Goal: Answer question/provide support: Share knowledge or assist other users

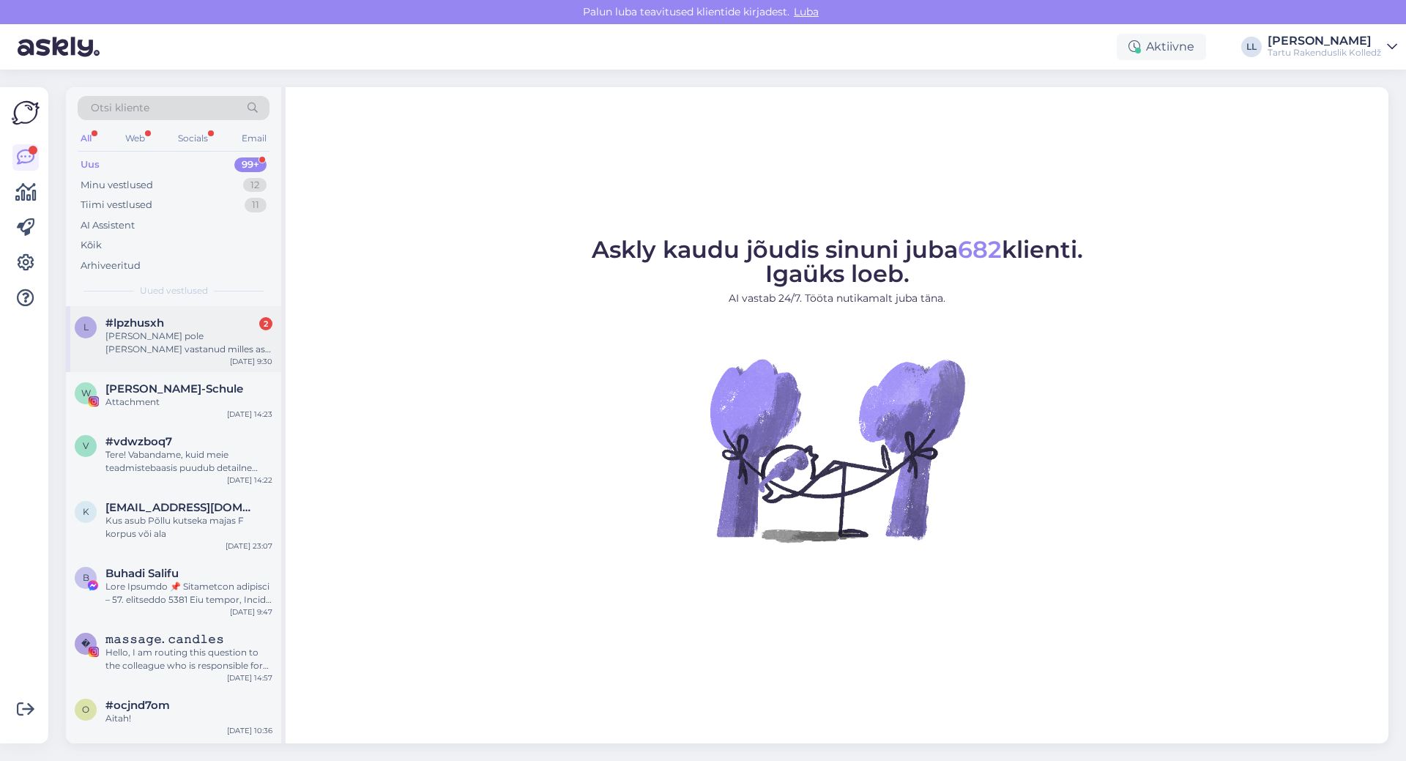
click at [210, 346] on div "[PERSON_NAME] pole [PERSON_NAME] vastanud milles asi ma tahaksin tulla juuksuri…" at bounding box center [188, 343] width 167 height 26
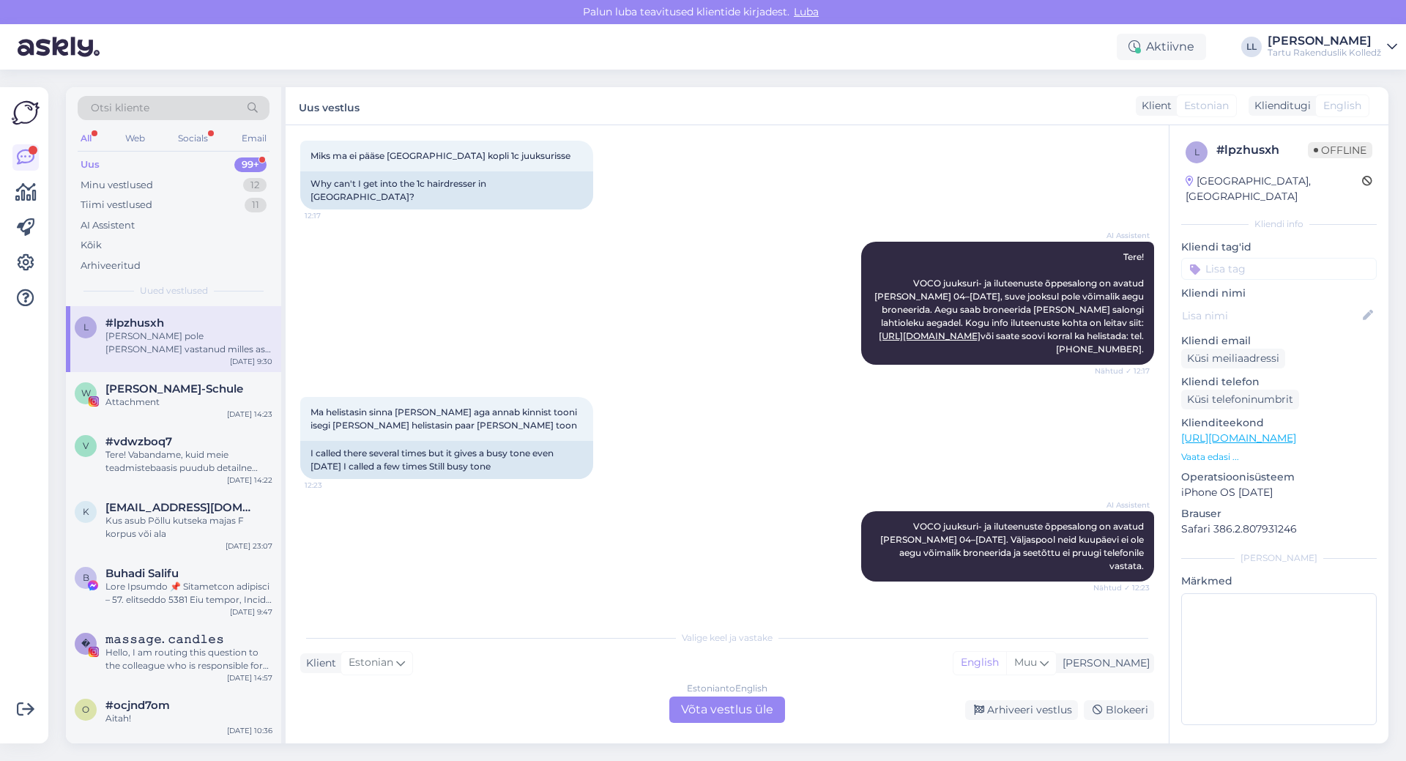
scroll to position [51, 0]
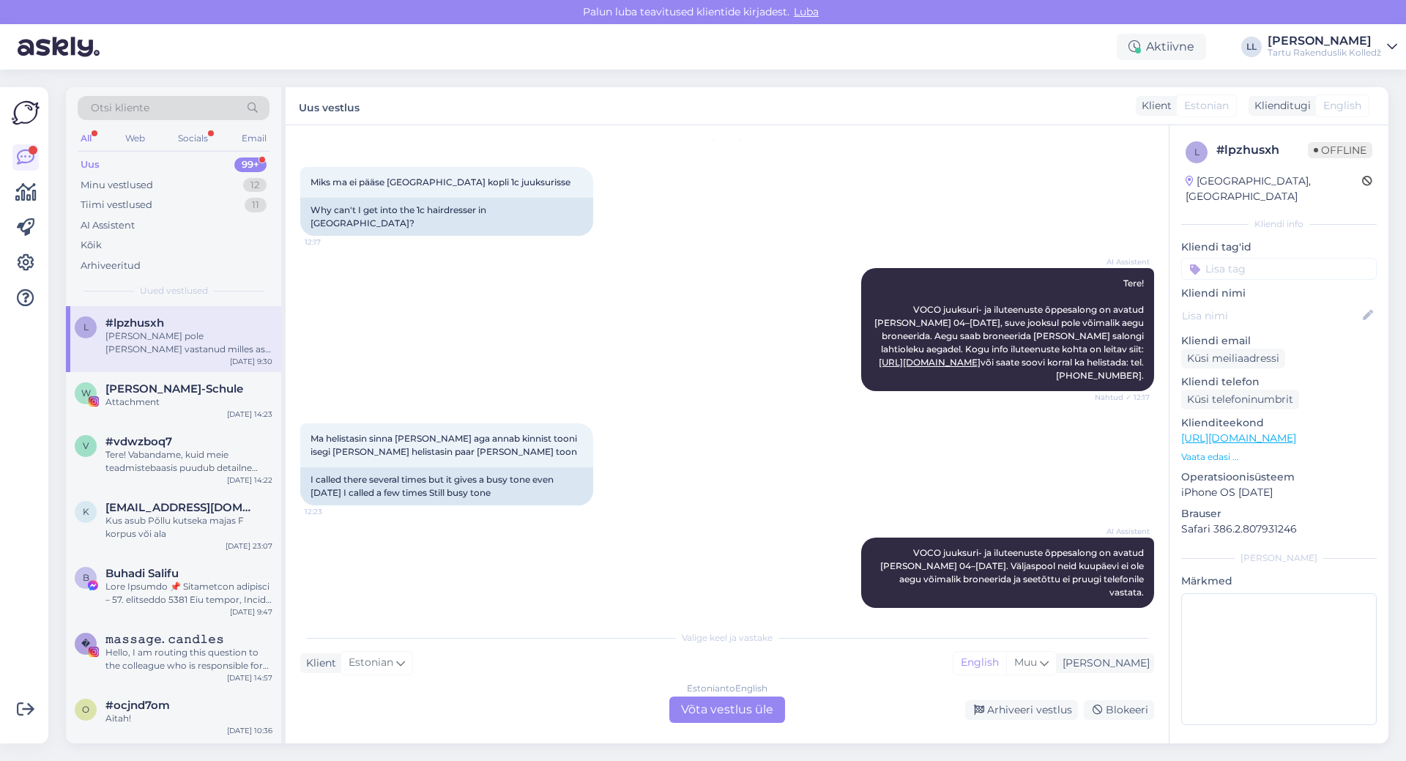
click at [744, 711] on div "Estonian to English Võta vestlus üle" at bounding box center [727, 710] width 116 height 26
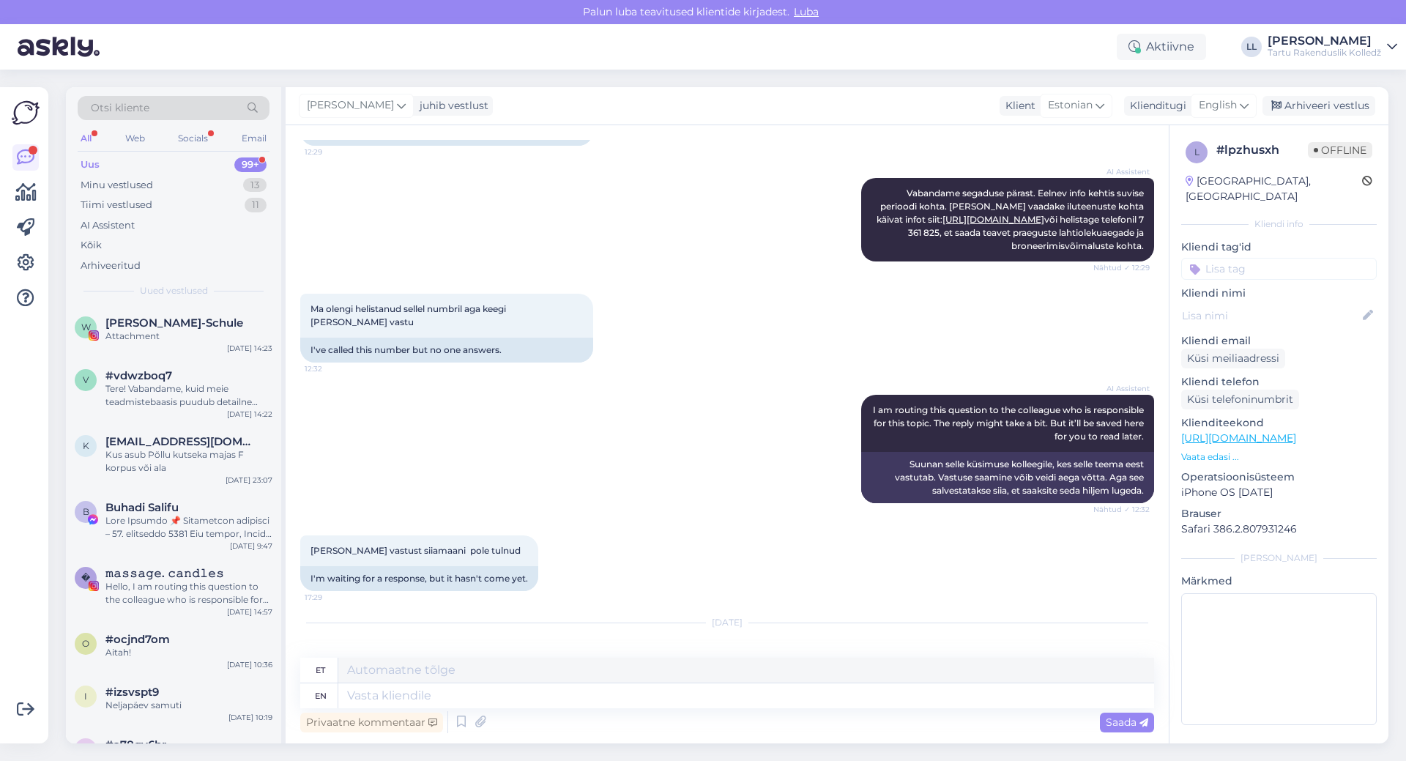
scroll to position [748, 0]
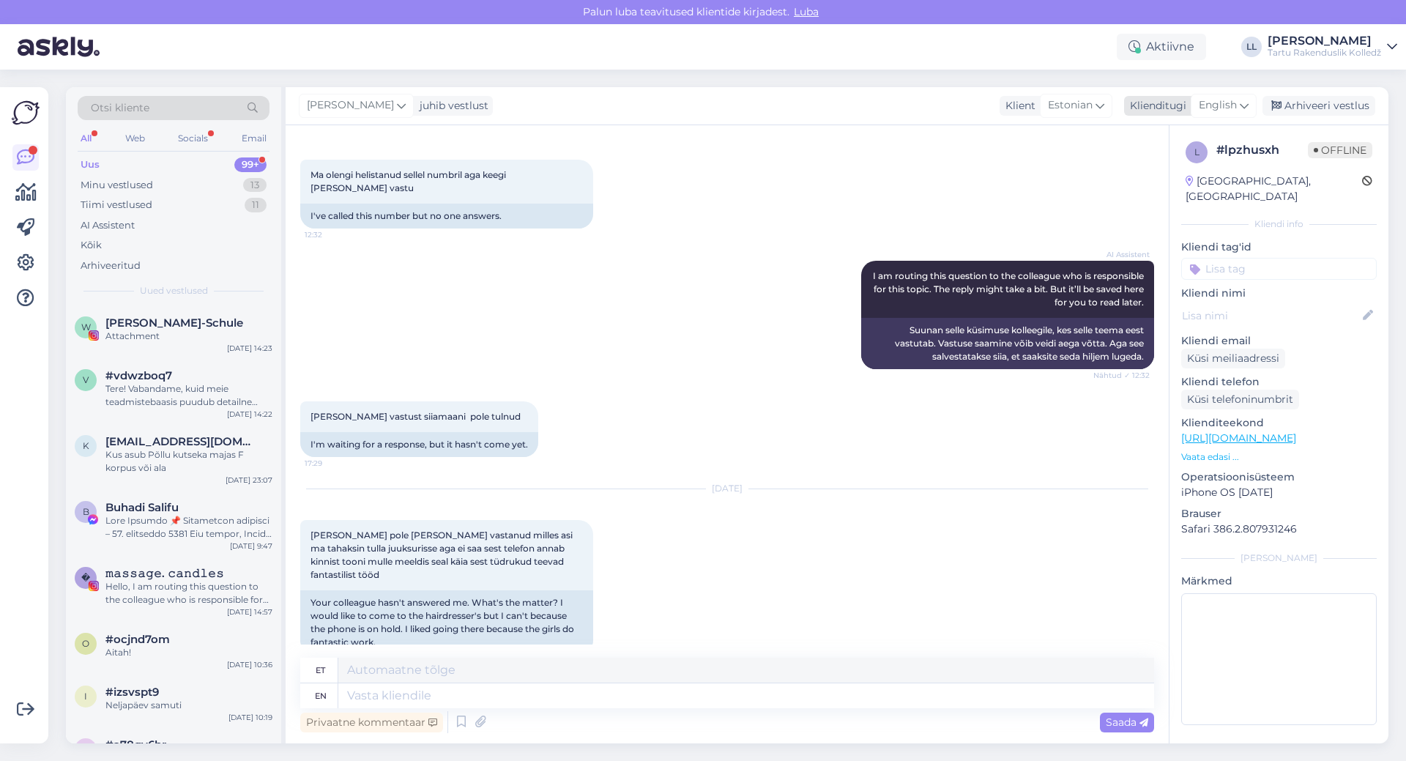
click at [1236, 105] on span "English" at bounding box center [1218, 105] width 38 height 16
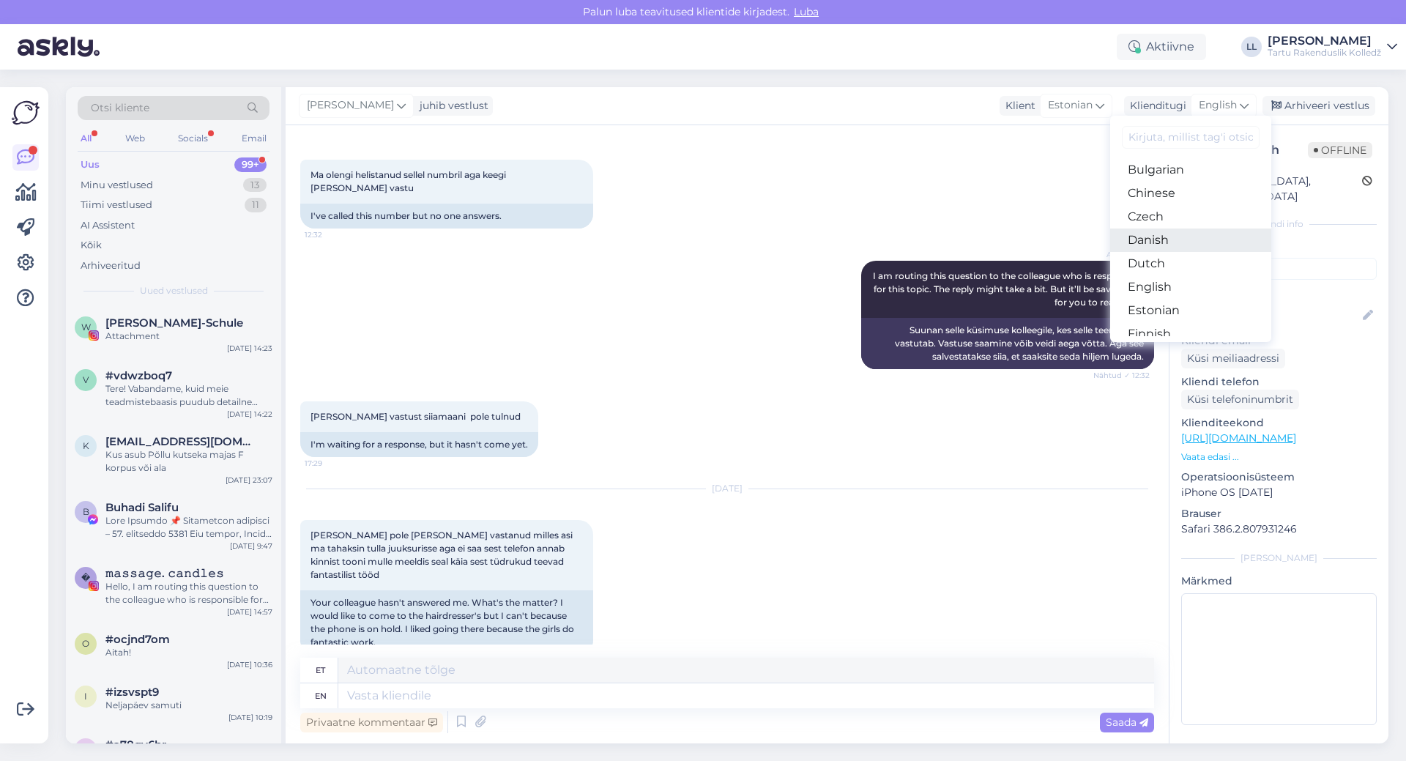
scroll to position [73, 0]
click at [1163, 290] on link "Estonian" at bounding box center [1190, 284] width 161 height 23
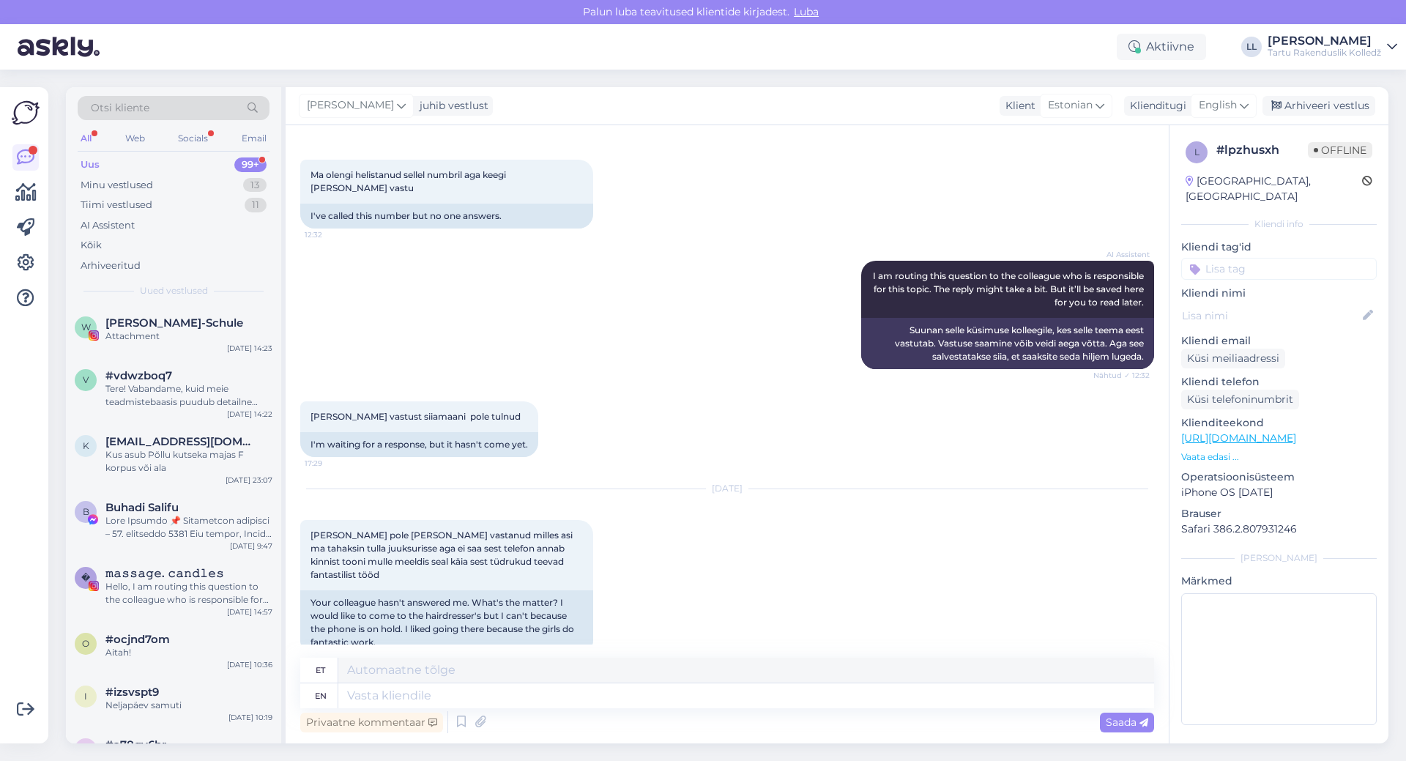
scroll to position [728, 0]
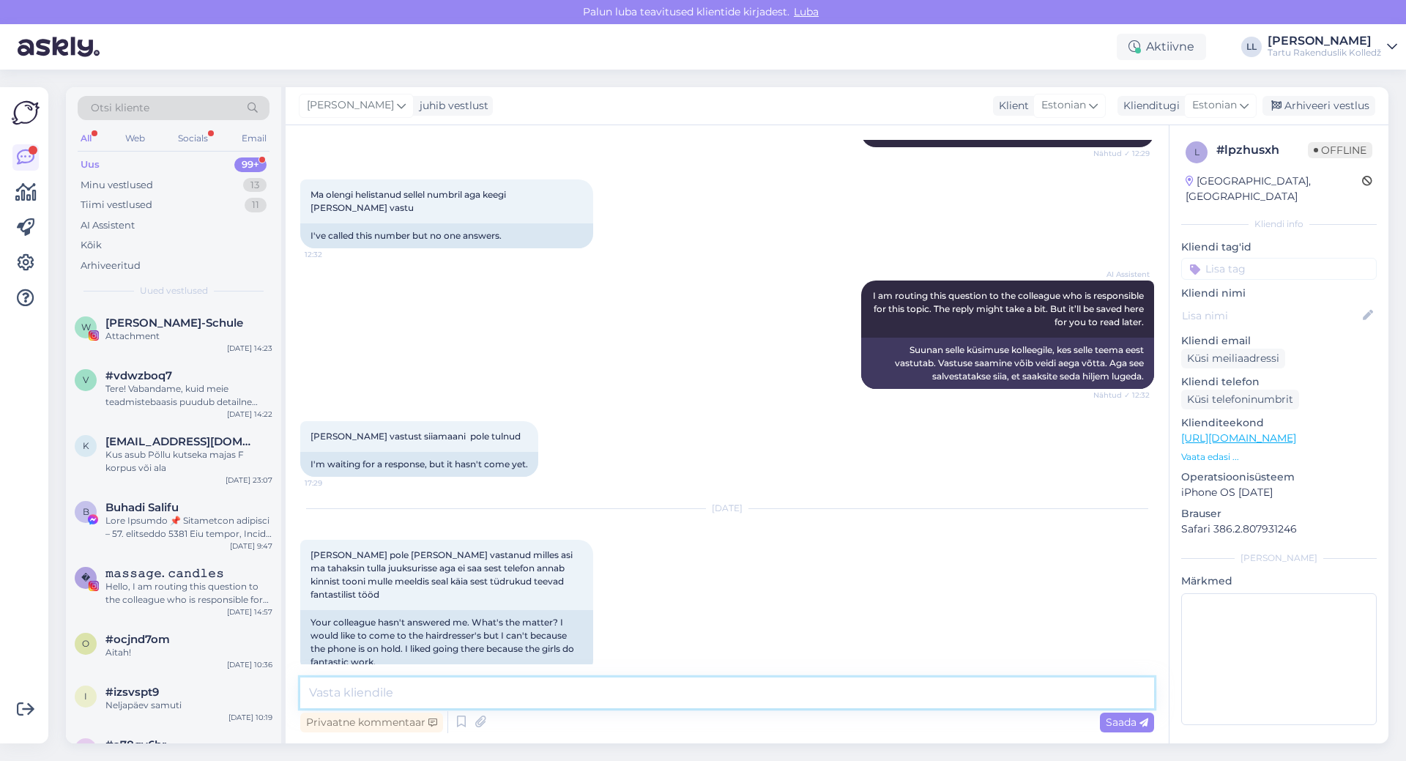
click at [473, 691] on textarea at bounding box center [727, 693] width 854 height 31
click at [421, 689] on textarea at bounding box center [727, 693] width 854 height 31
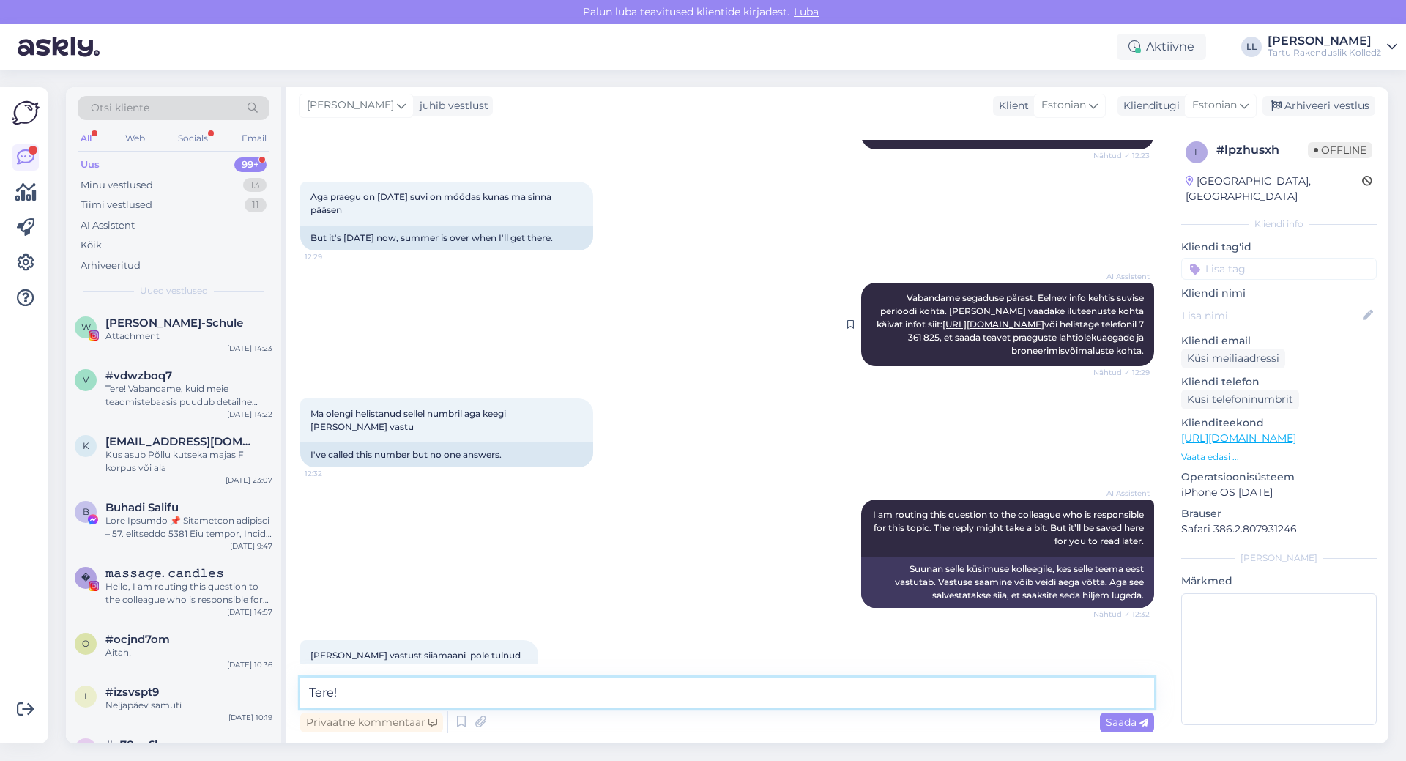
scroll to position [508, 0]
click at [1080, 324] on span "Vabandame segaduse pärast. Eelnev info kehtis suvise perioodi kohta. Palun vaad…" at bounding box center [1012, 325] width 270 height 64
drag, startPoint x: 1080, startPoint y: 324, endPoint x: 1119, endPoint y: 324, distance: 38.8
click at [1119, 324] on span "Vabandame segaduse pärast. Eelnev info kehtis suvise perioodi kohta. Palun vaad…" at bounding box center [1012, 325] width 270 height 64
copy span "7 361 825"
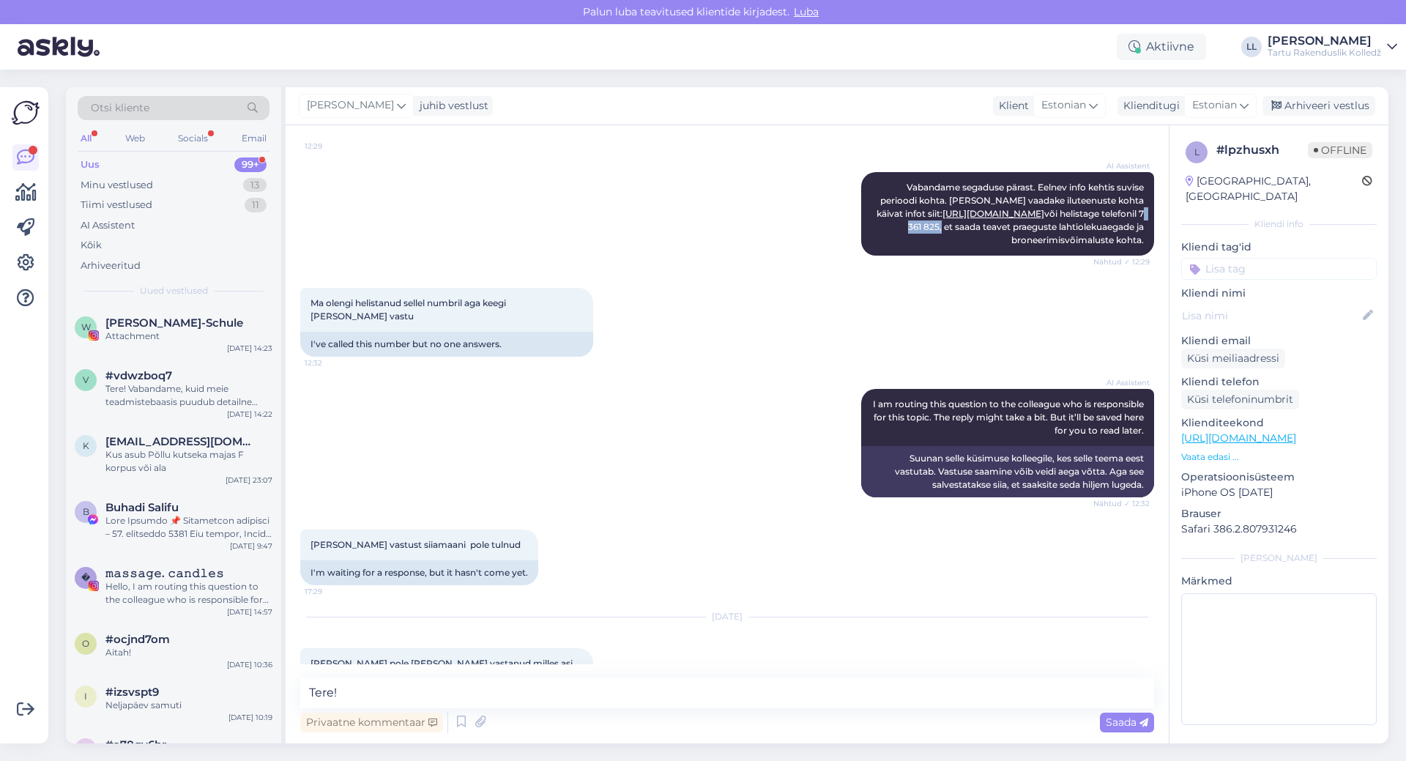
scroll to position [728, 0]
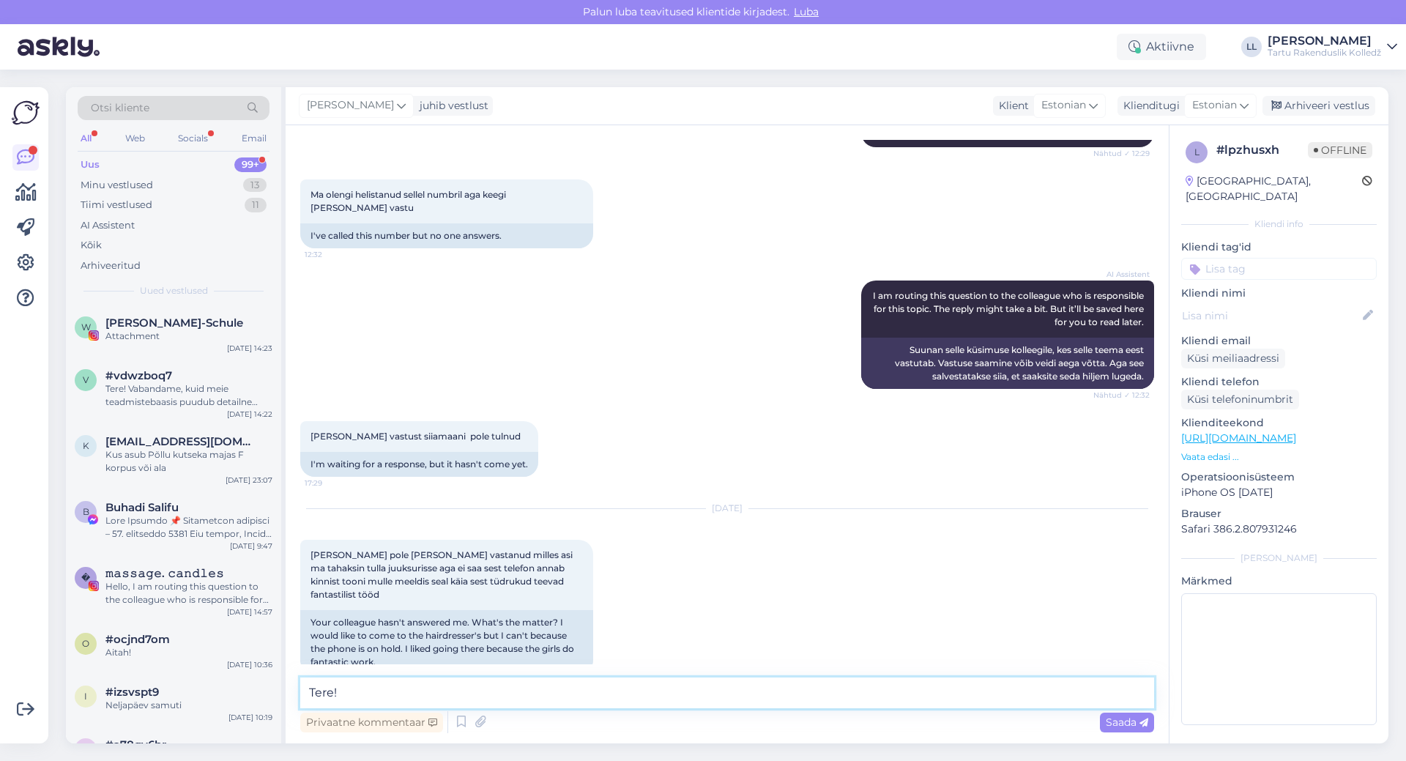
click at [456, 699] on textarea "Tere!" at bounding box center [727, 693] width 854 height 31
paste textarea "7 361 825"
type textarea "Tere! Juksurisalongi number on 7 361 825, kenasti vastatakse :)"
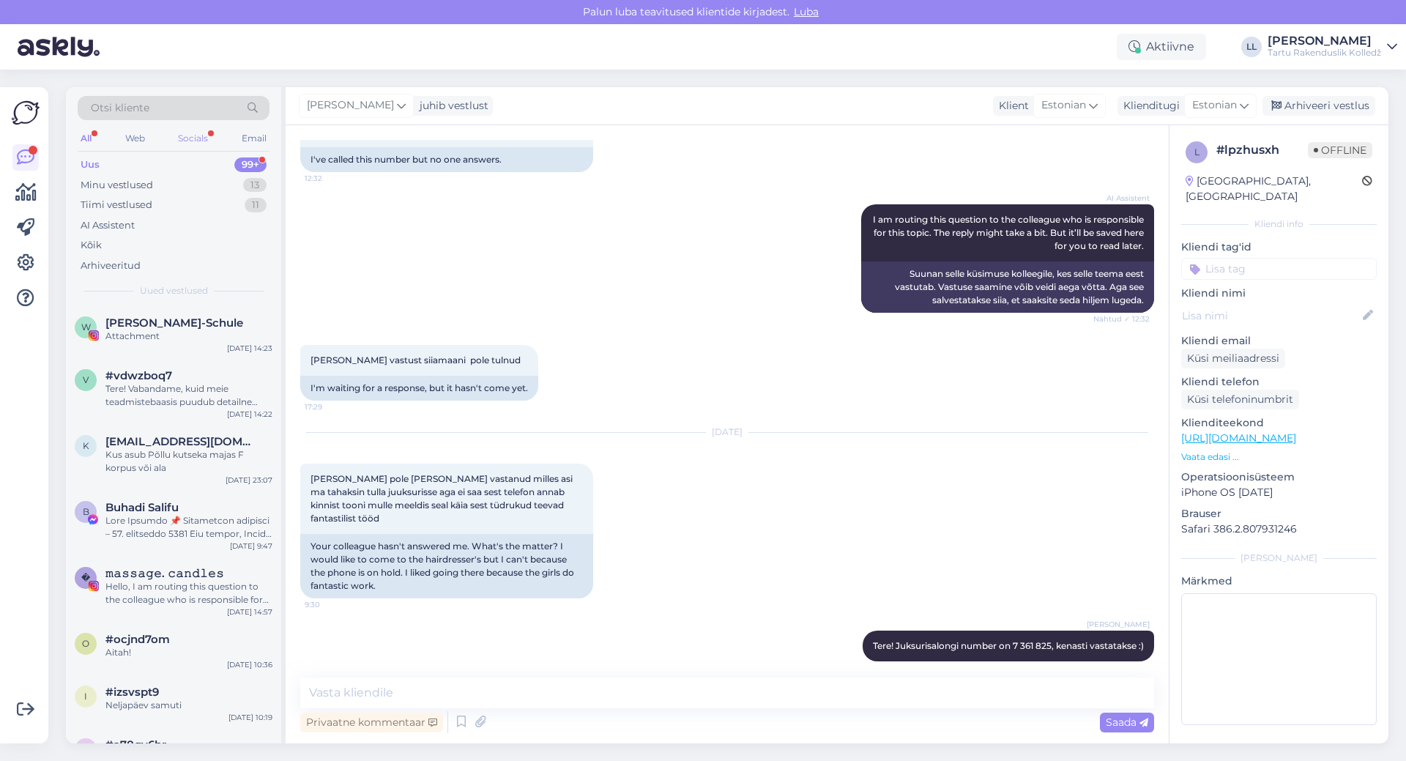
drag, startPoint x: 185, startPoint y: 136, endPoint x: 187, endPoint y: 143, distance: 7.5
click at [187, 136] on div "Socials" at bounding box center [193, 138] width 36 height 19
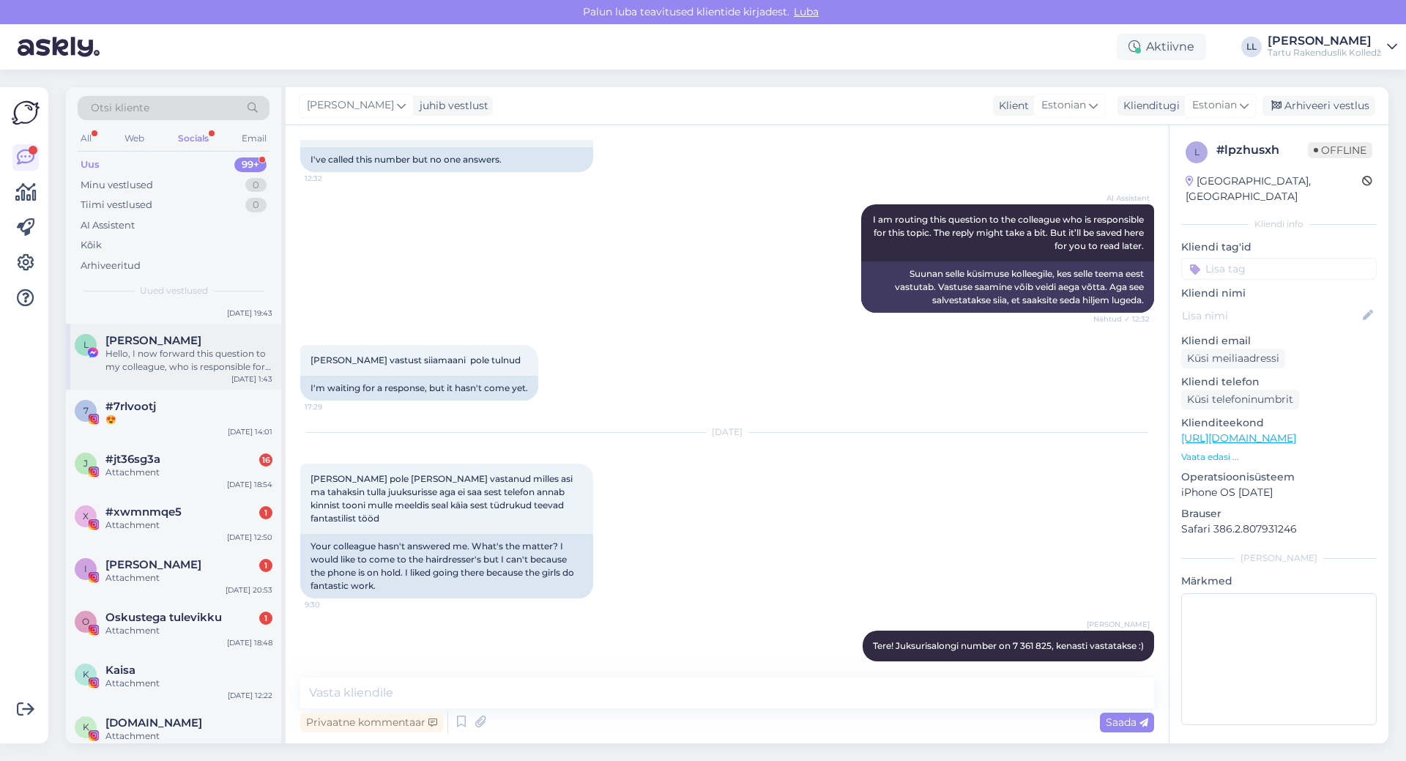
scroll to position [0, 0]
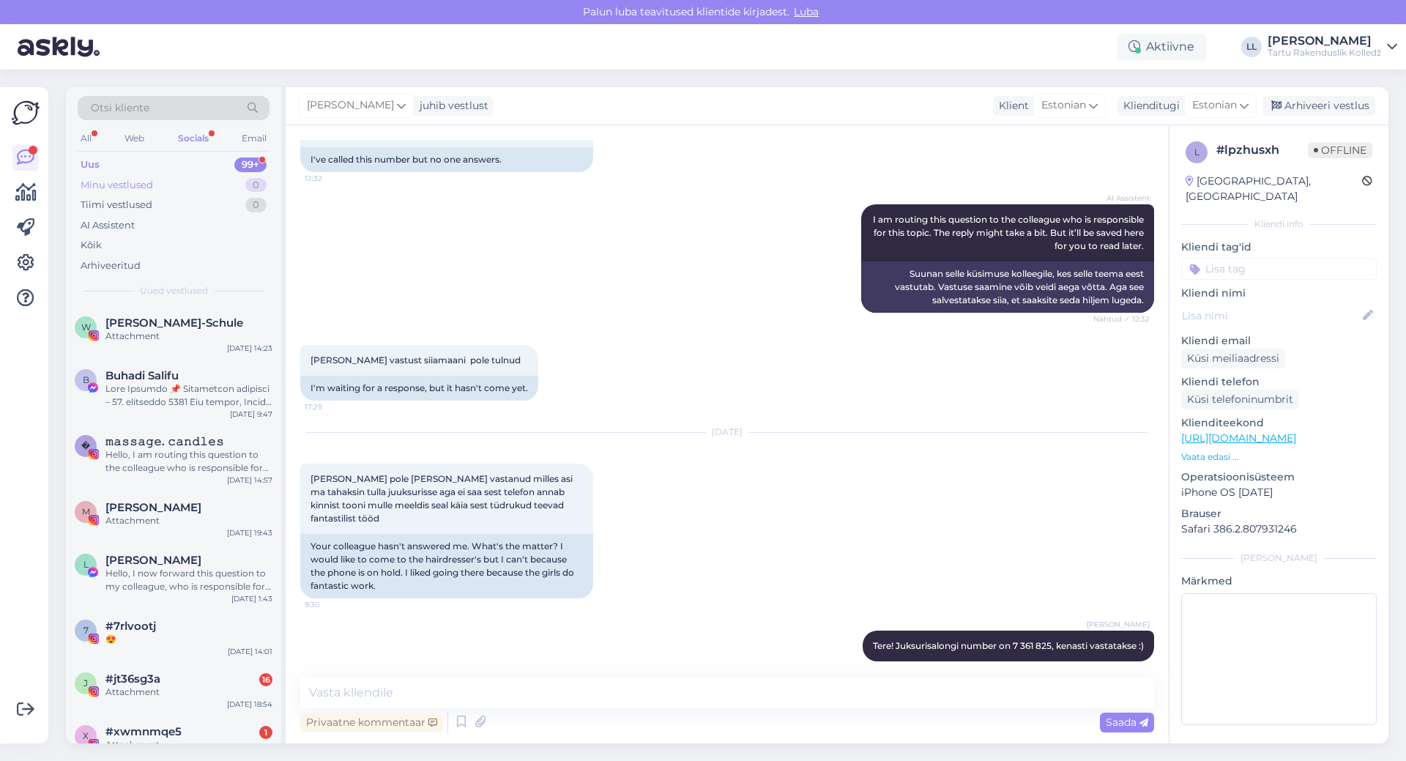
click at [128, 184] on div "Minu vestlused" at bounding box center [117, 185] width 73 height 15
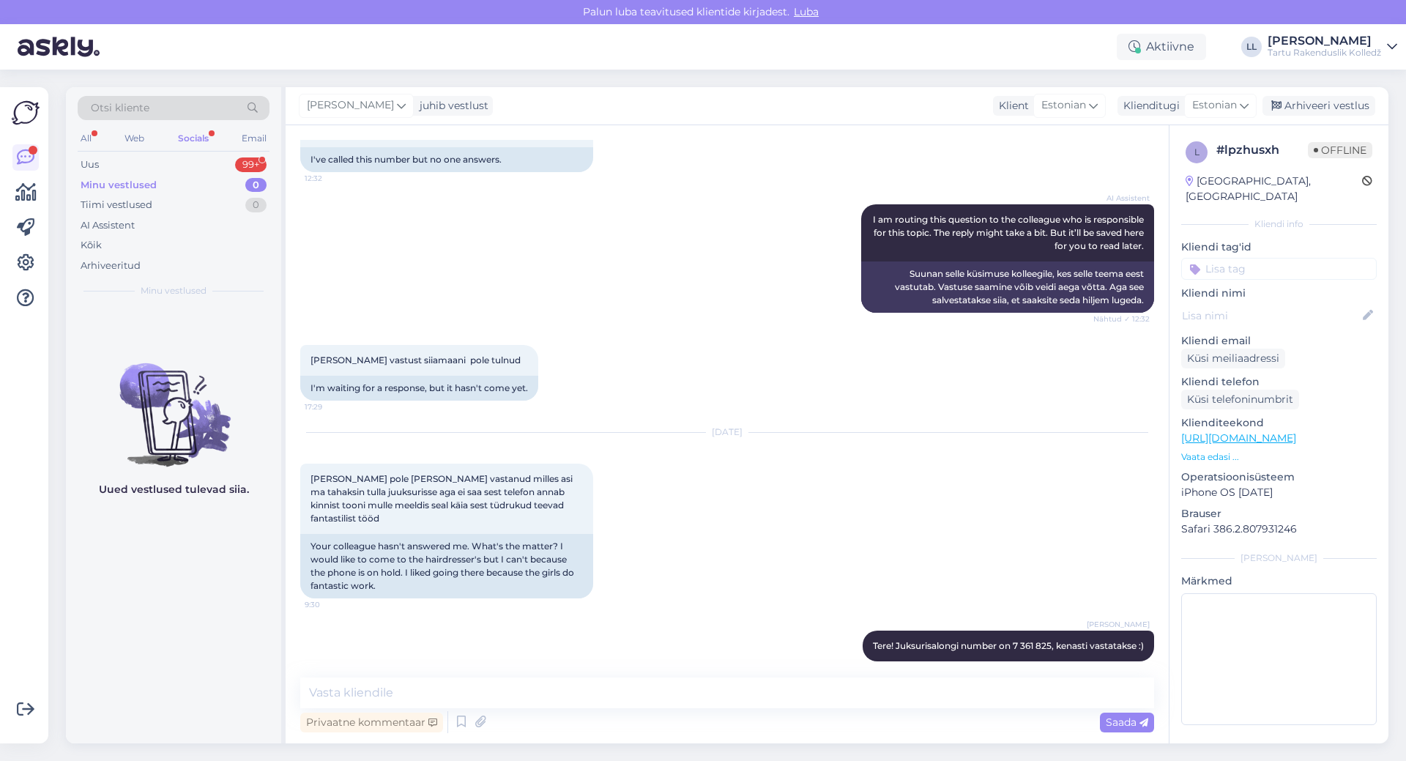
click at [119, 179] on div "Minu vestlused" at bounding box center [119, 185] width 76 height 15
click at [87, 168] on div "Uus" at bounding box center [90, 164] width 18 height 15
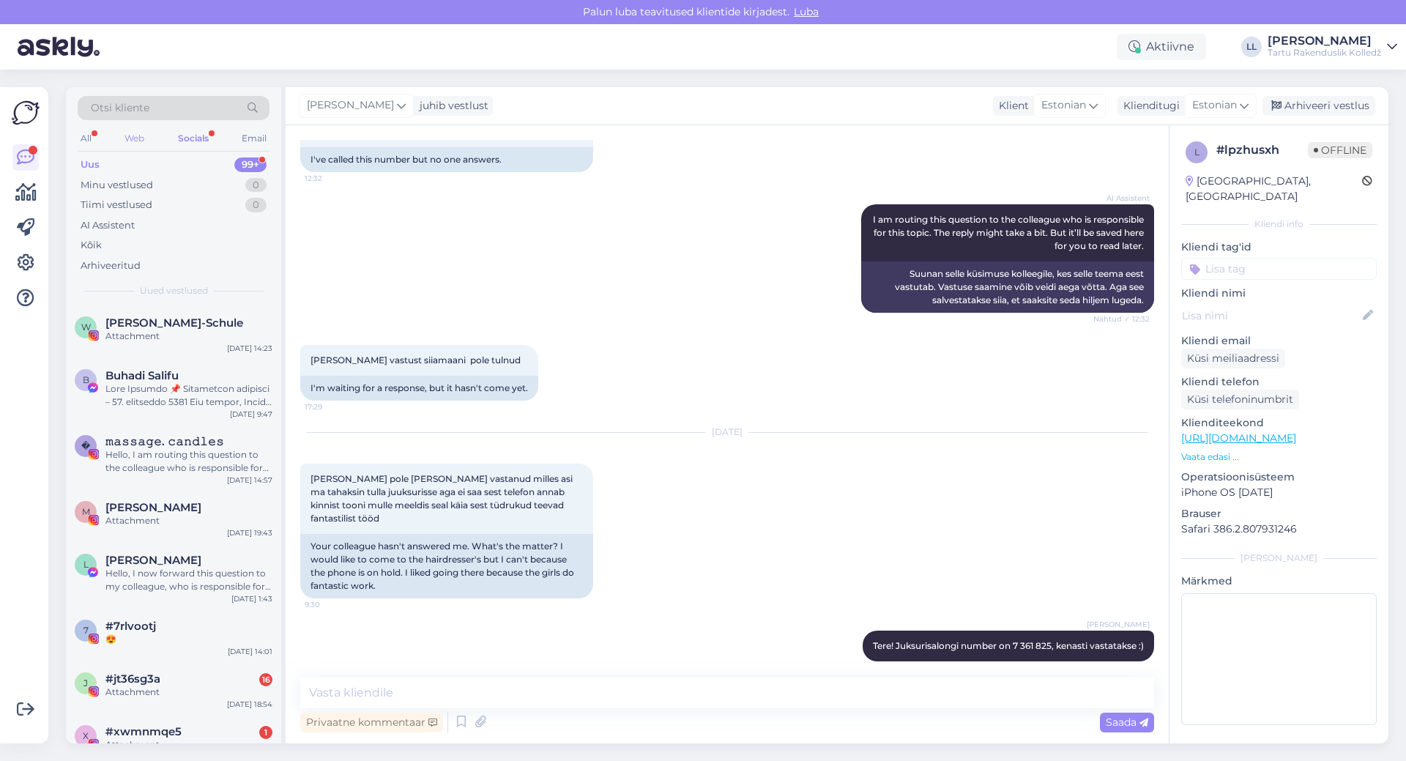
click at [134, 134] on div "Web" at bounding box center [135, 138] width 26 height 19
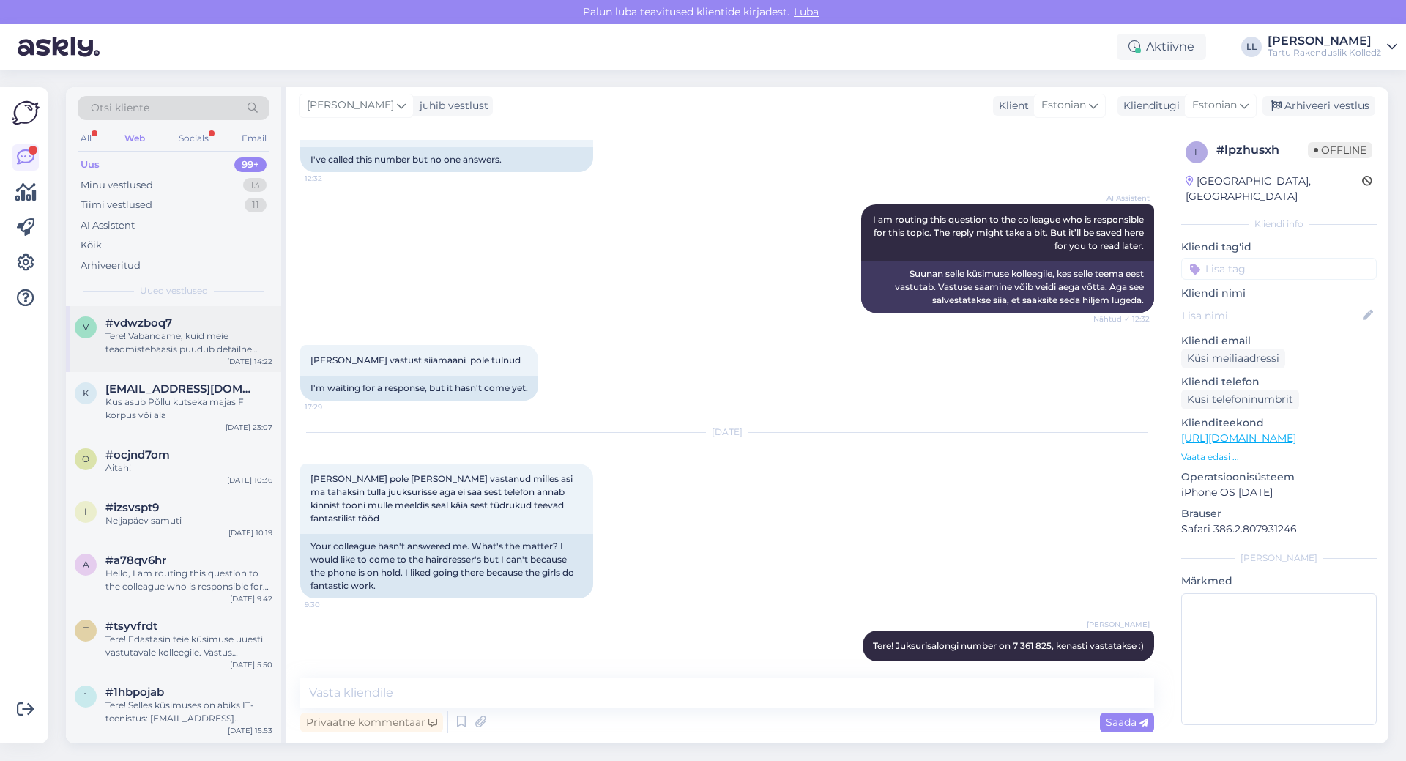
click at [188, 335] on div "Tere! Vabandame, kuid meie teadmistebaasis puudub detailne informatsioon "Taris…" at bounding box center [188, 343] width 167 height 26
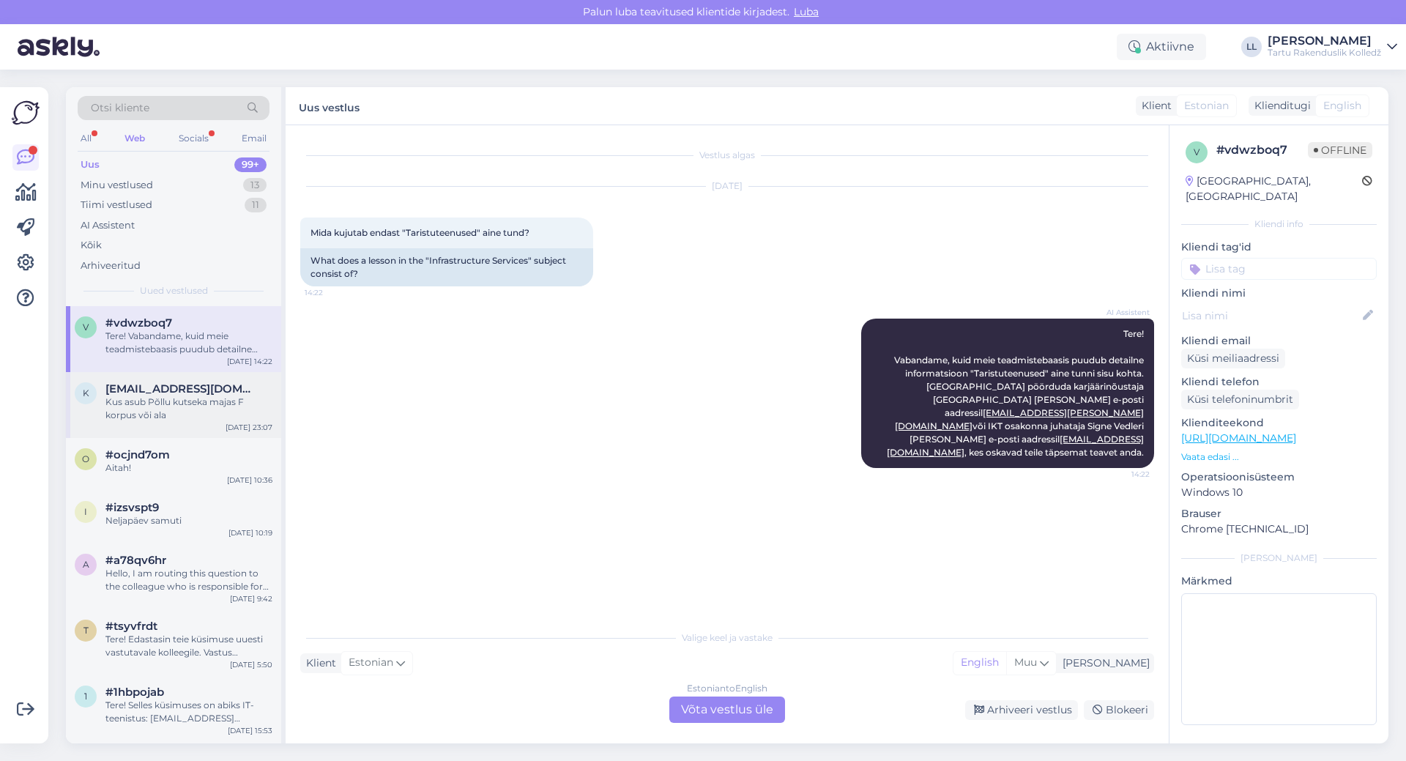
click at [173, 398] on div "Kus asub Põllu kutseka majas F korpus või ala" at bounding box center [188, 409] width 167 height 26
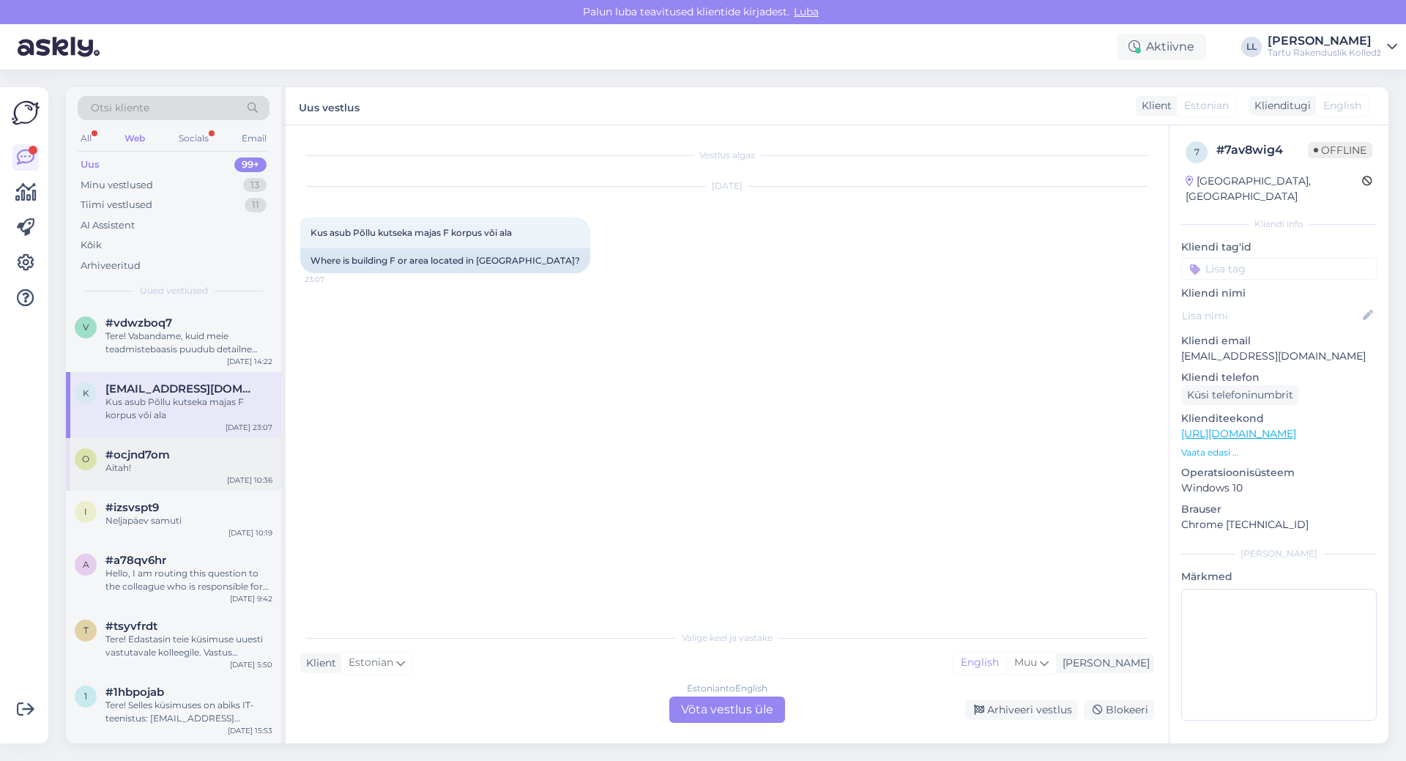
click at [178, 465] on div "Aitah!" at bounding box center [188, 467] width 167 height 13
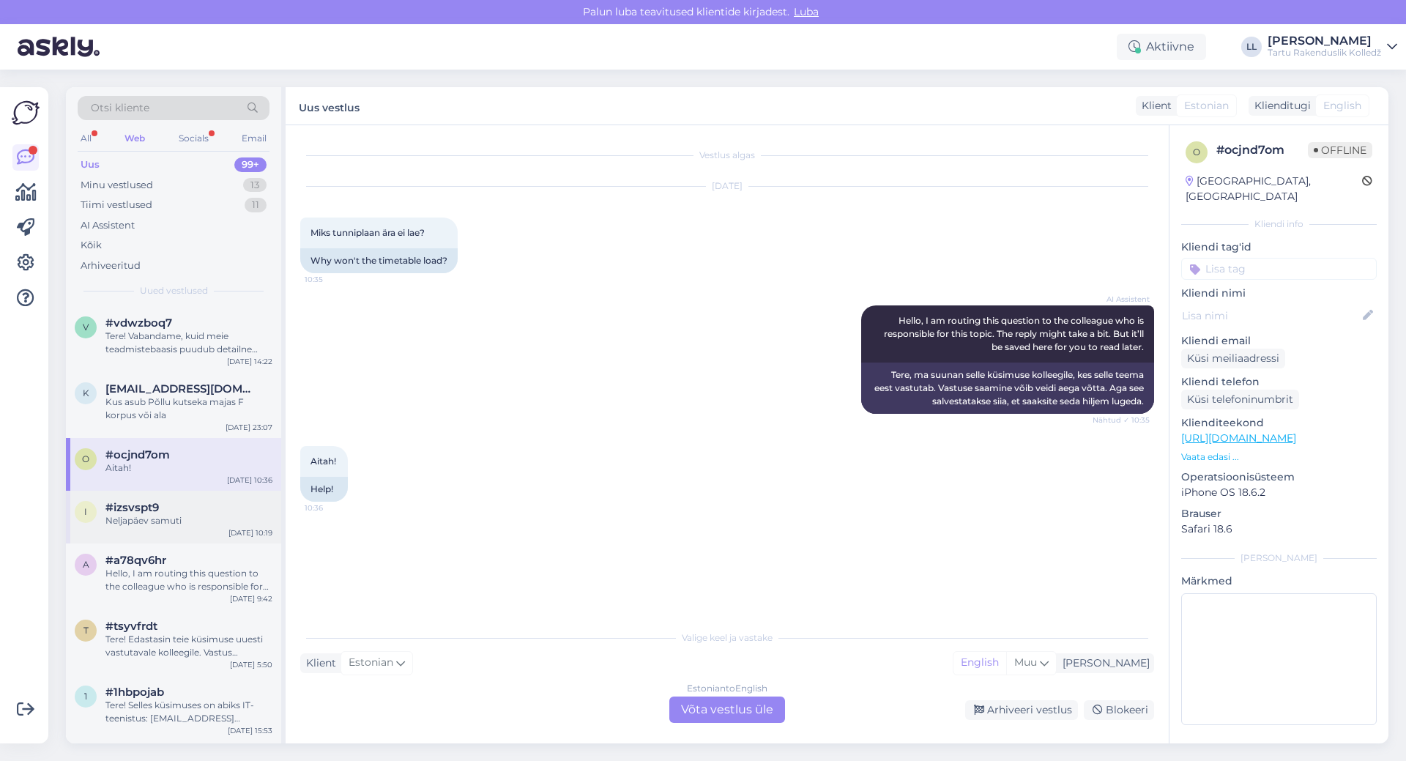
click at [177, 518] on div "Neljapäev samuti" at bounding box center [188, 520] width 167 height 13
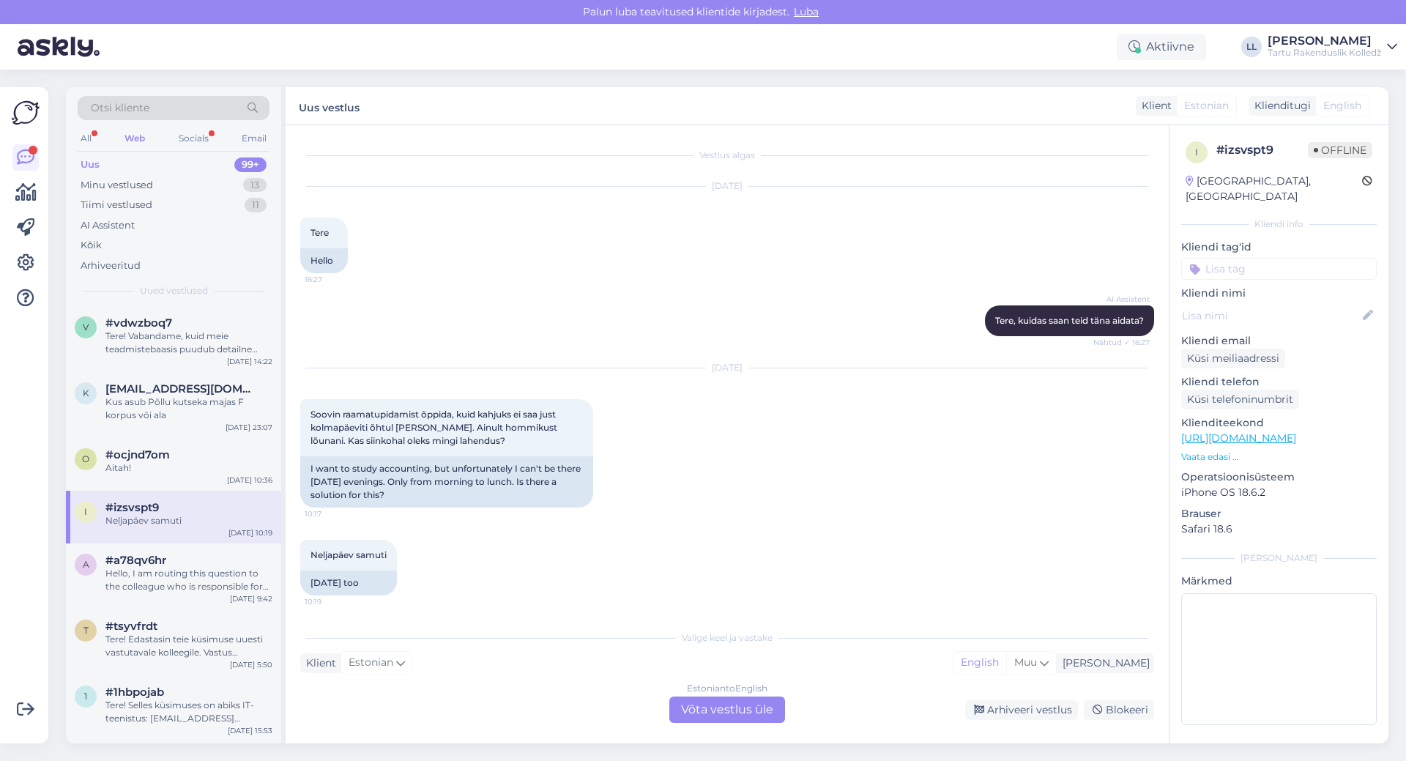
scroll to position [2, 0]
click at [152, 566] on span "#a78qv6hr" at bounding box center [135, 560] width 61 height 13
